Goal: Information Seeking & Learning: Check status

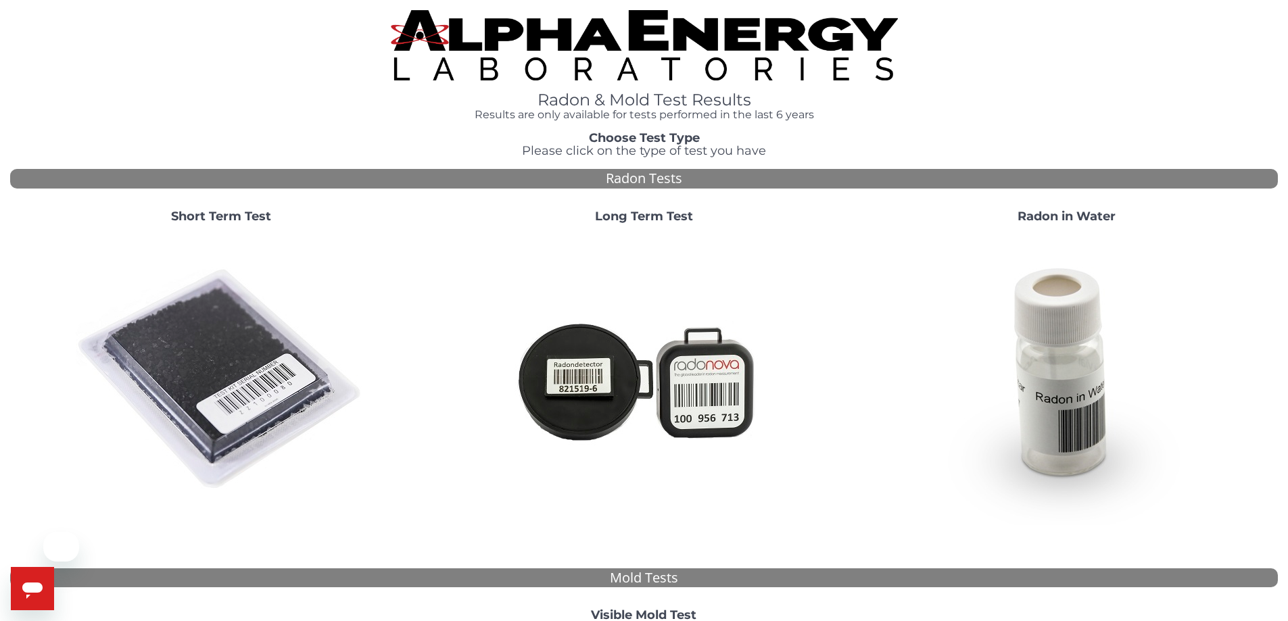
click at [214, 348] on img at bounding box center [221, 380] width 291 height 291
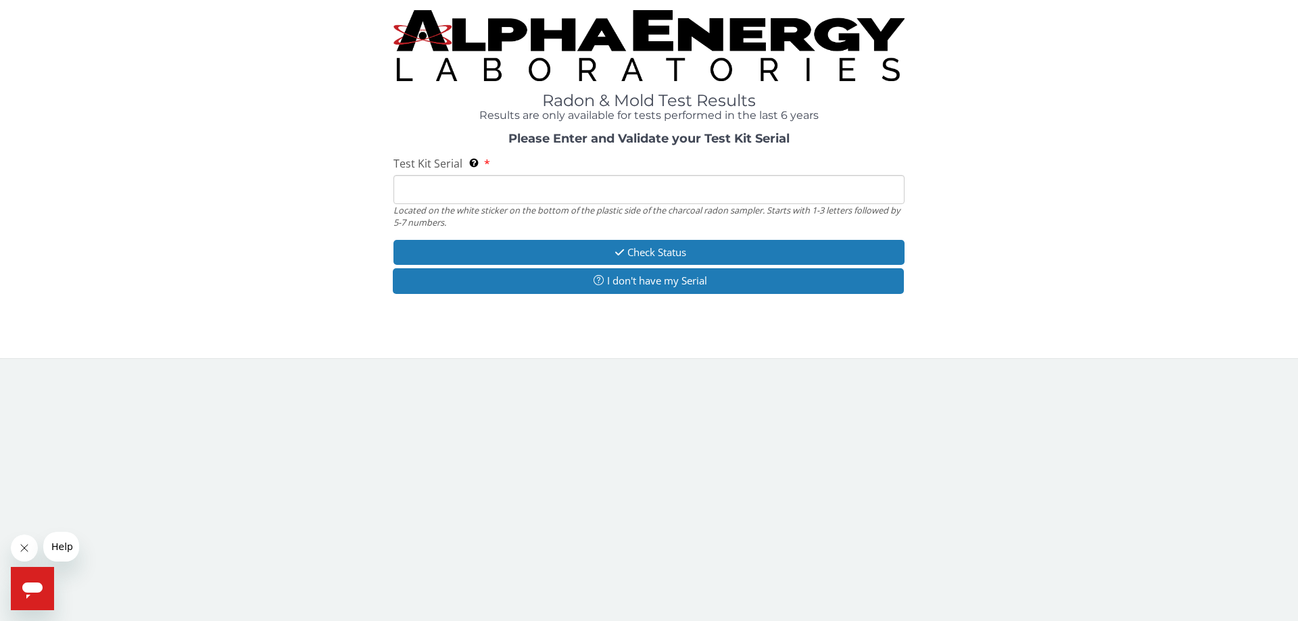
click at [431, 189] on input "Test Kit Serial Located on the white sticker on the bottom of the plastic side …" at bounding box center [648, 189] width 511 height 29
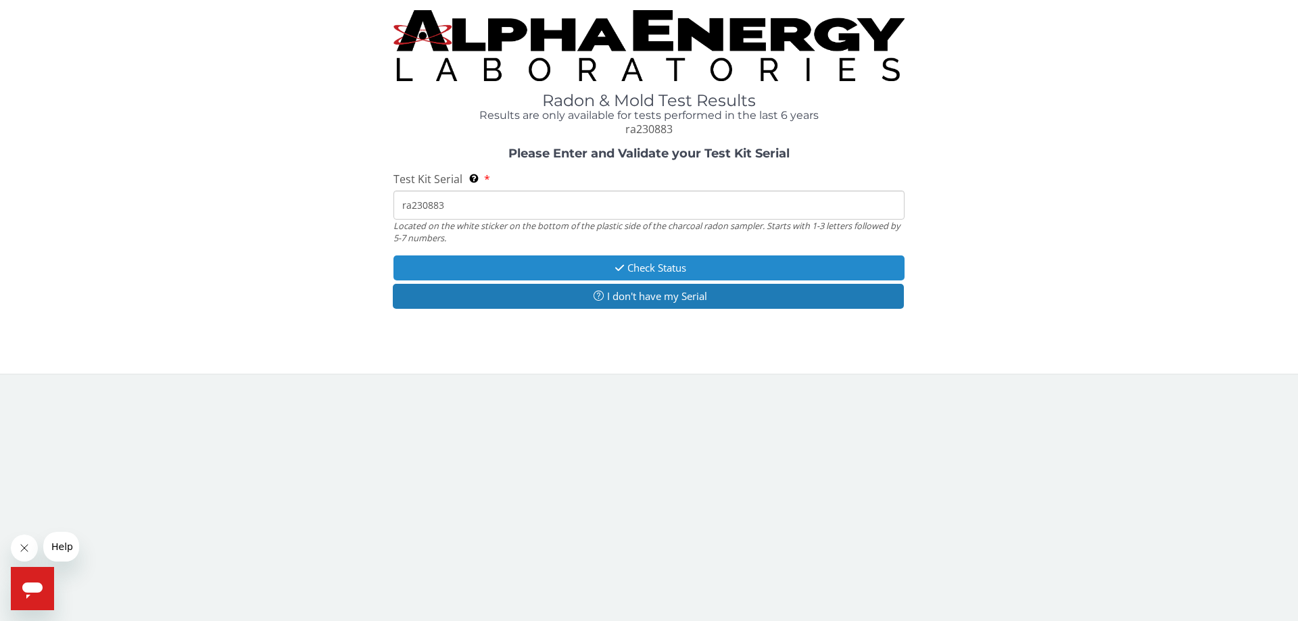
type input "ra230883"
click at [566, 264] on button "Check Status" at bounding box center [648, 267] width 511 height 25
